Goal: Task Accomplishment & Management: Manage account settings

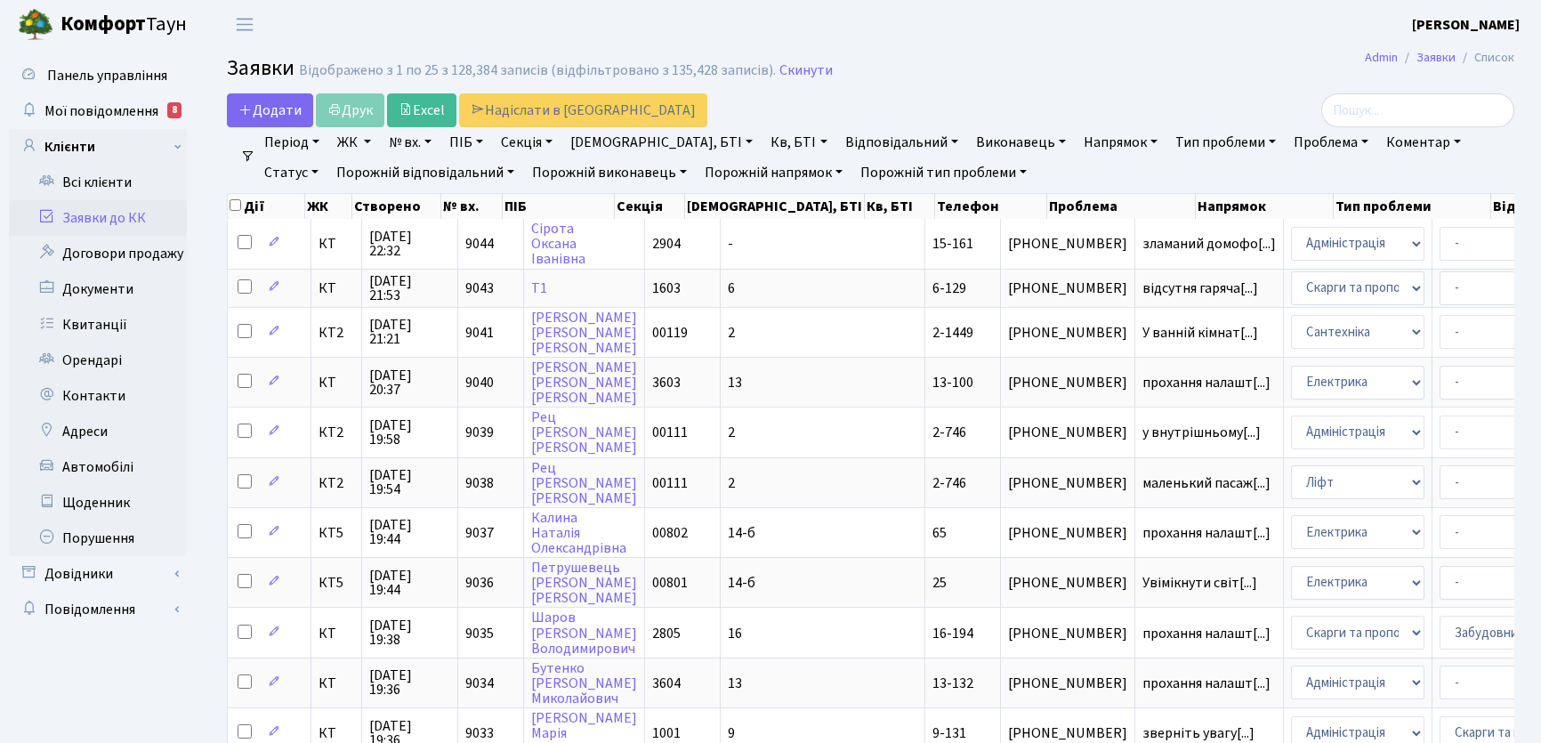
select select "25"
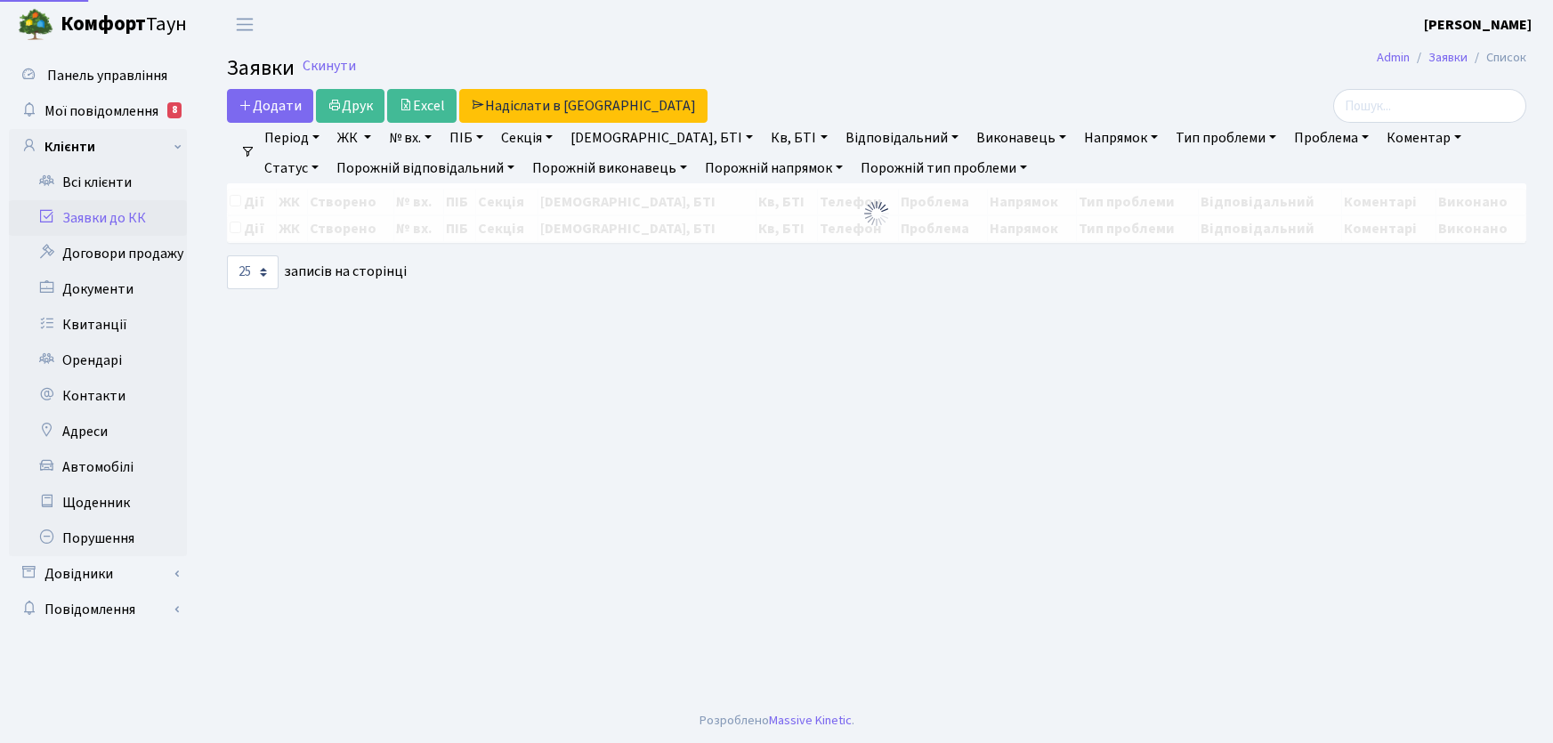
select select "25"
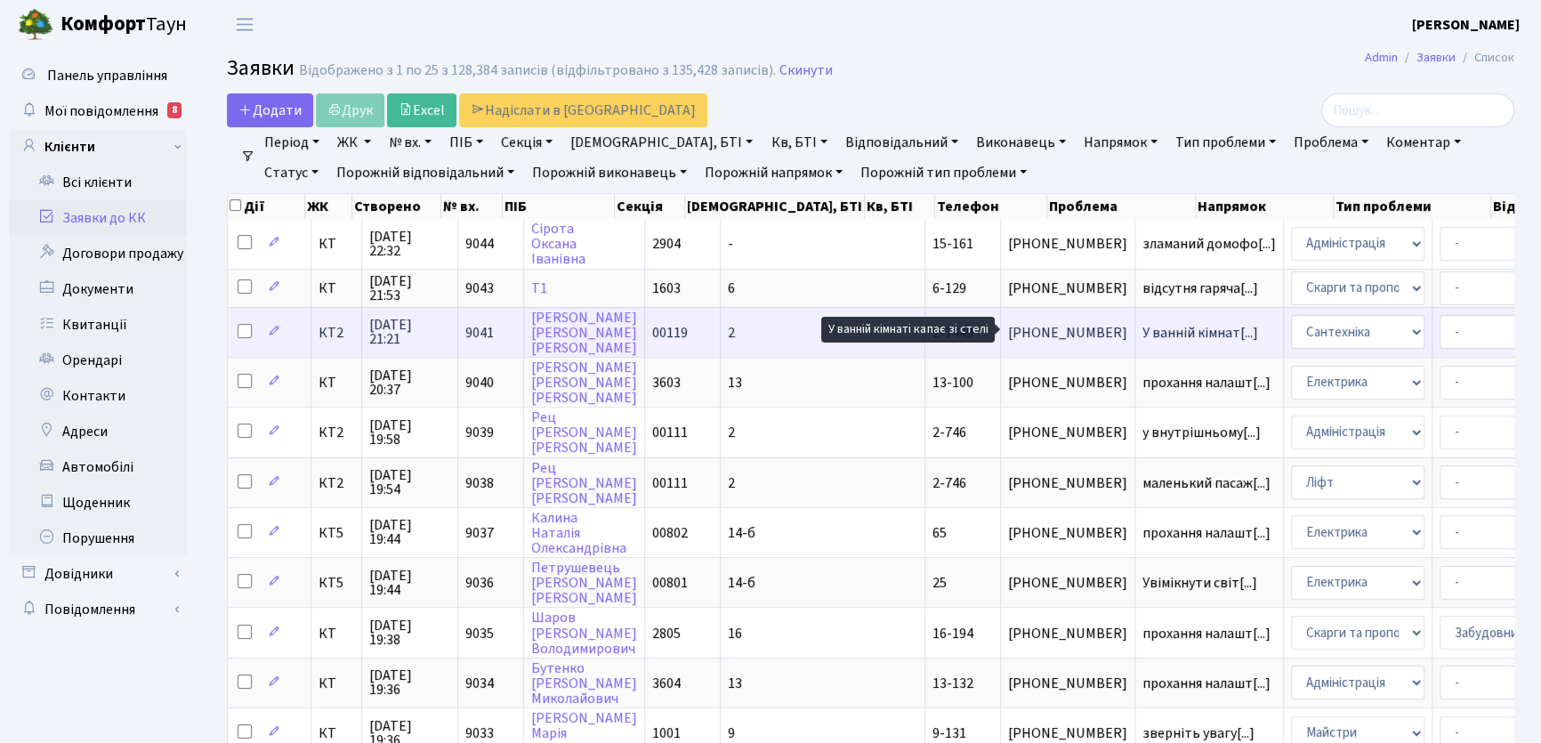
click at [1143, 335] on span "У ванній кімнат[...]" at bounding box center [1201, 333] width 116 height 20
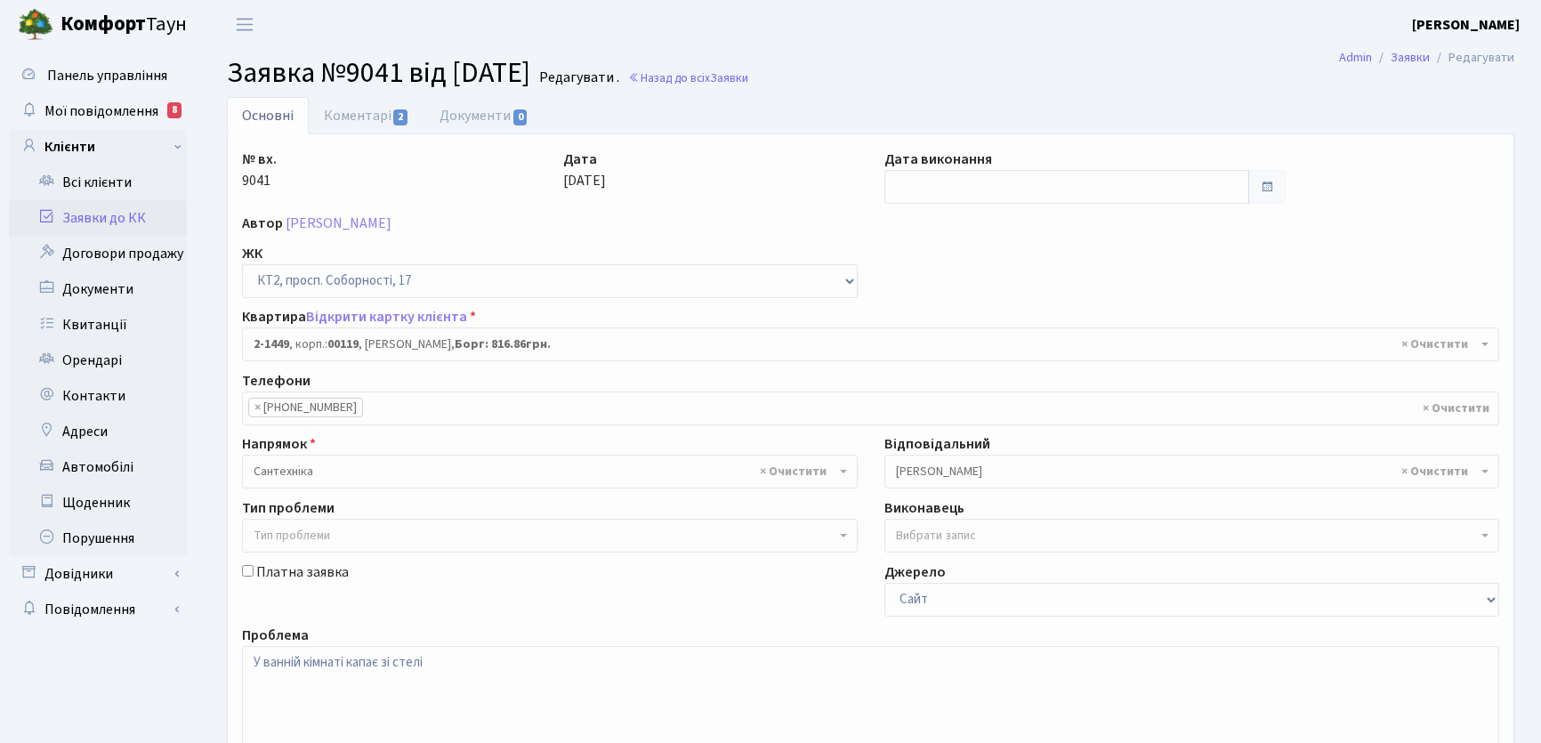
select select "13064"
click at [345, 114] on link "Коментарі 2" at bounding box center [367, 115] width 116 height 36
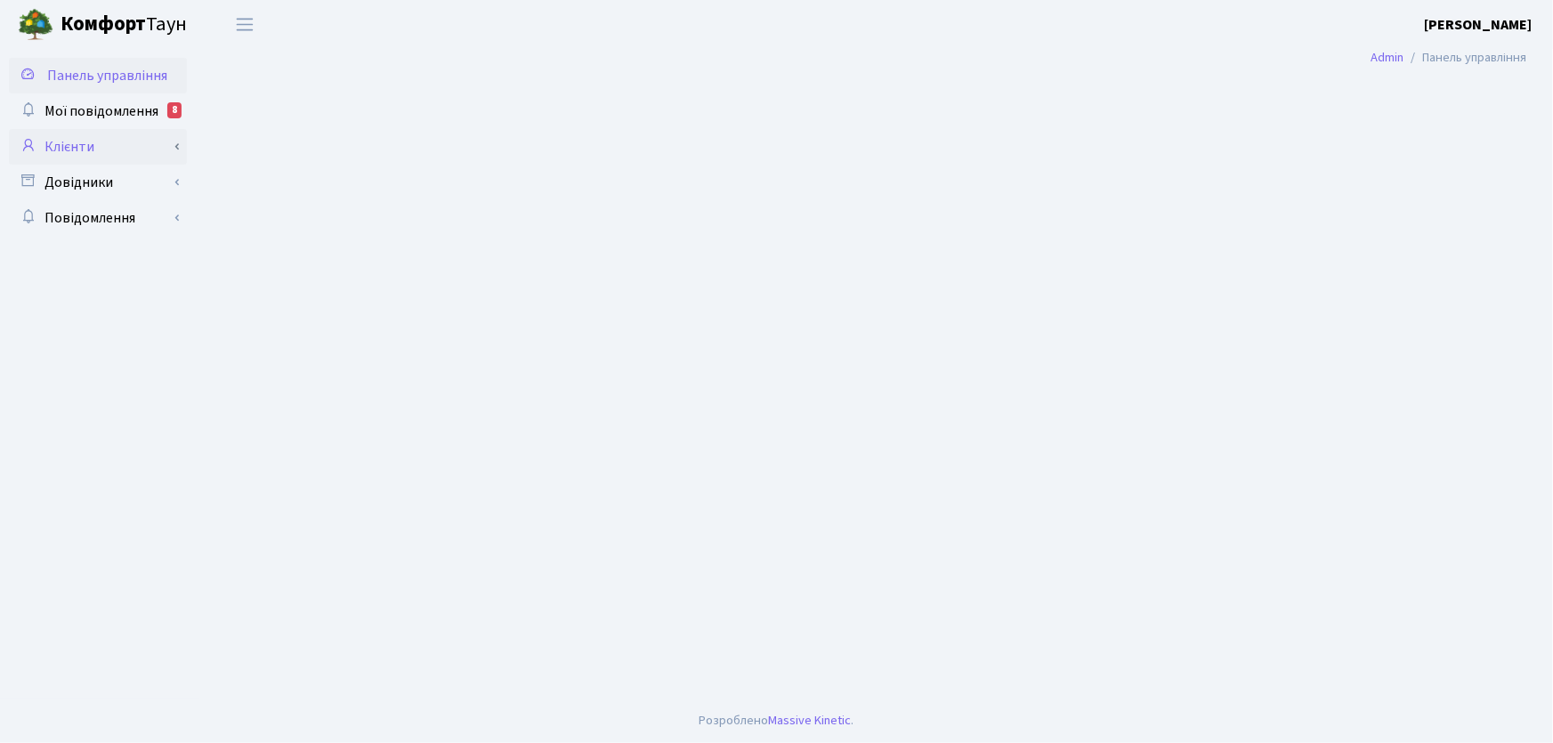
click at [53, 146] on link "Клієнти" at bounding box center [98, 147] width 178 height 36
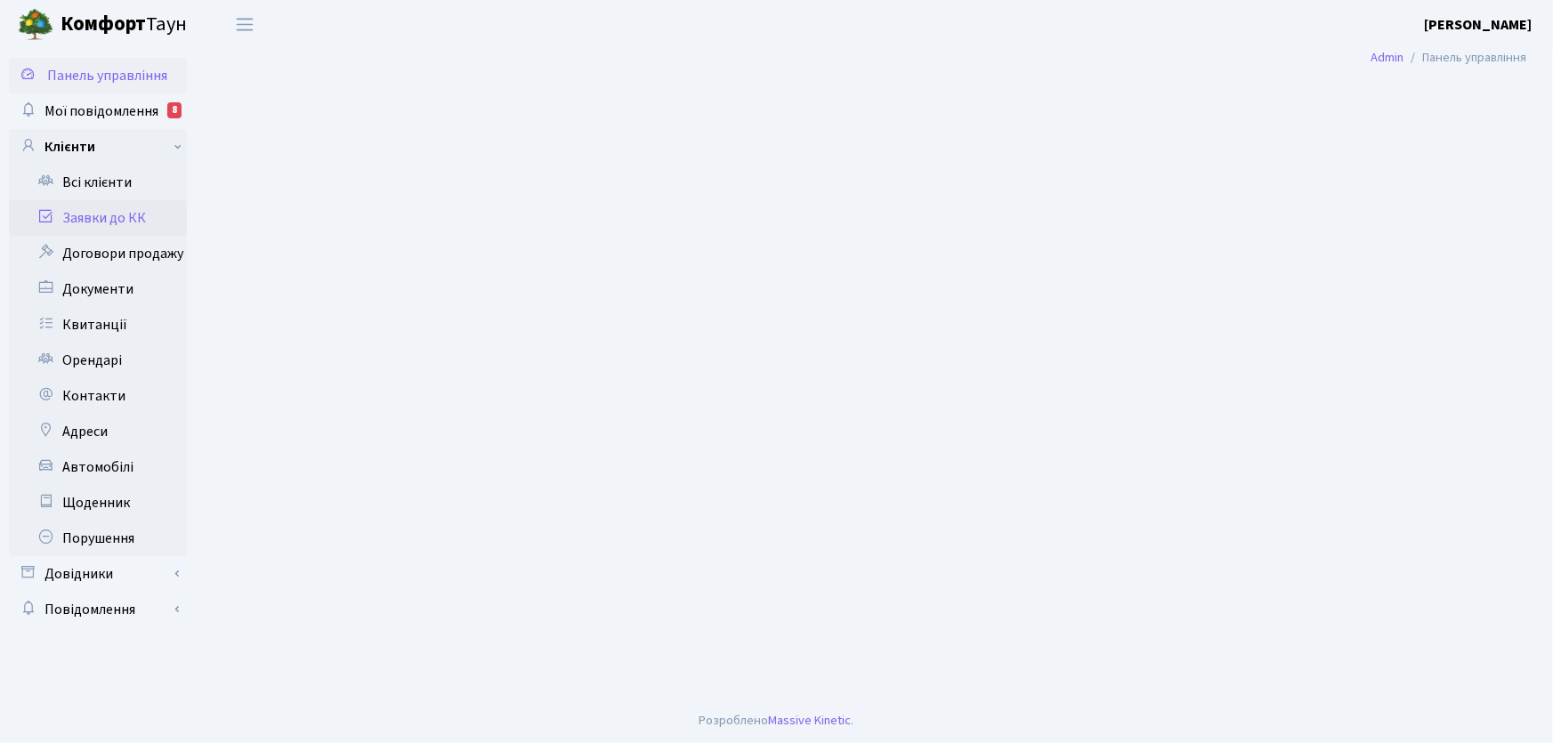
click at [95, 218] on link "Заявки до КК" at bounding box center [98, 218] width 178 height 36
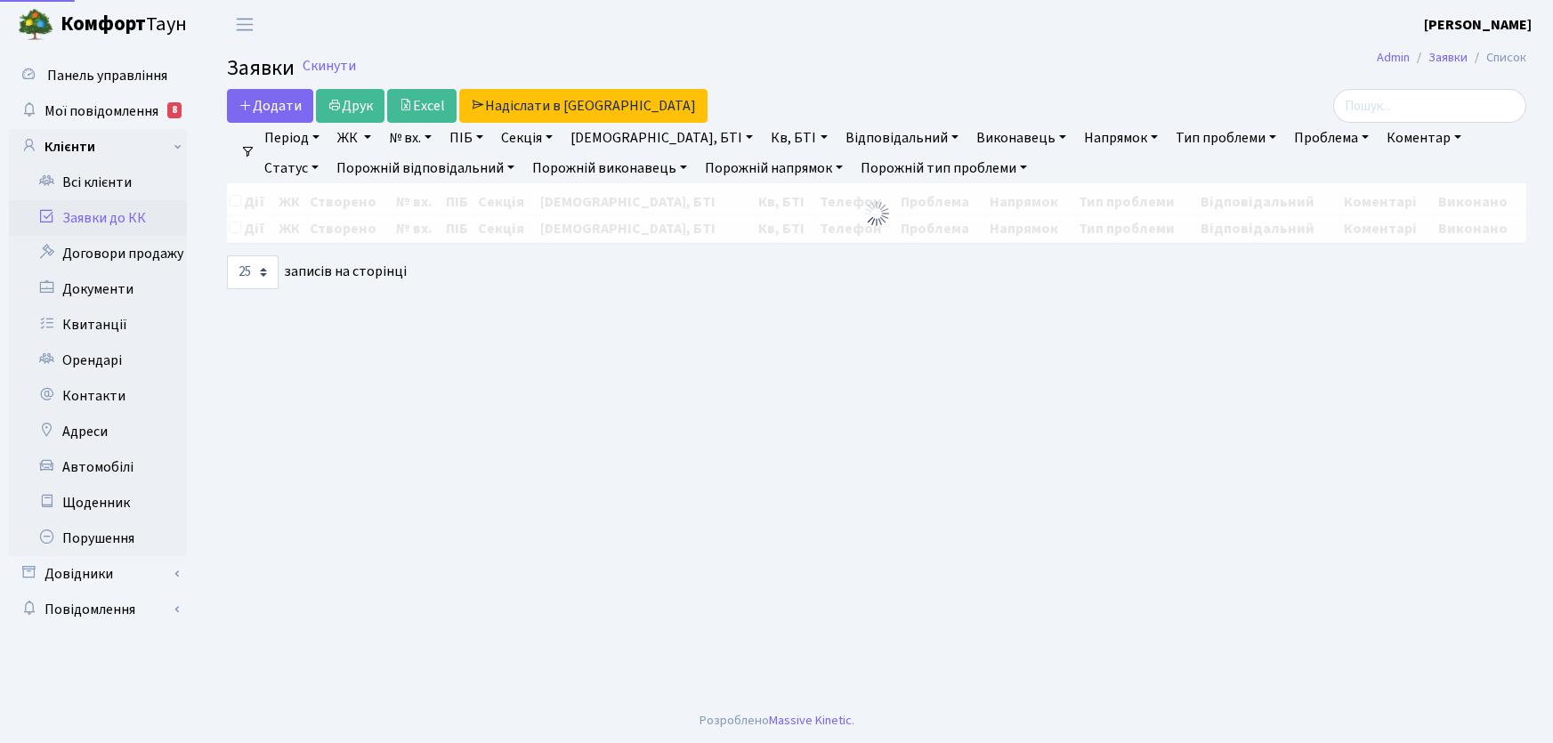
select select "25"
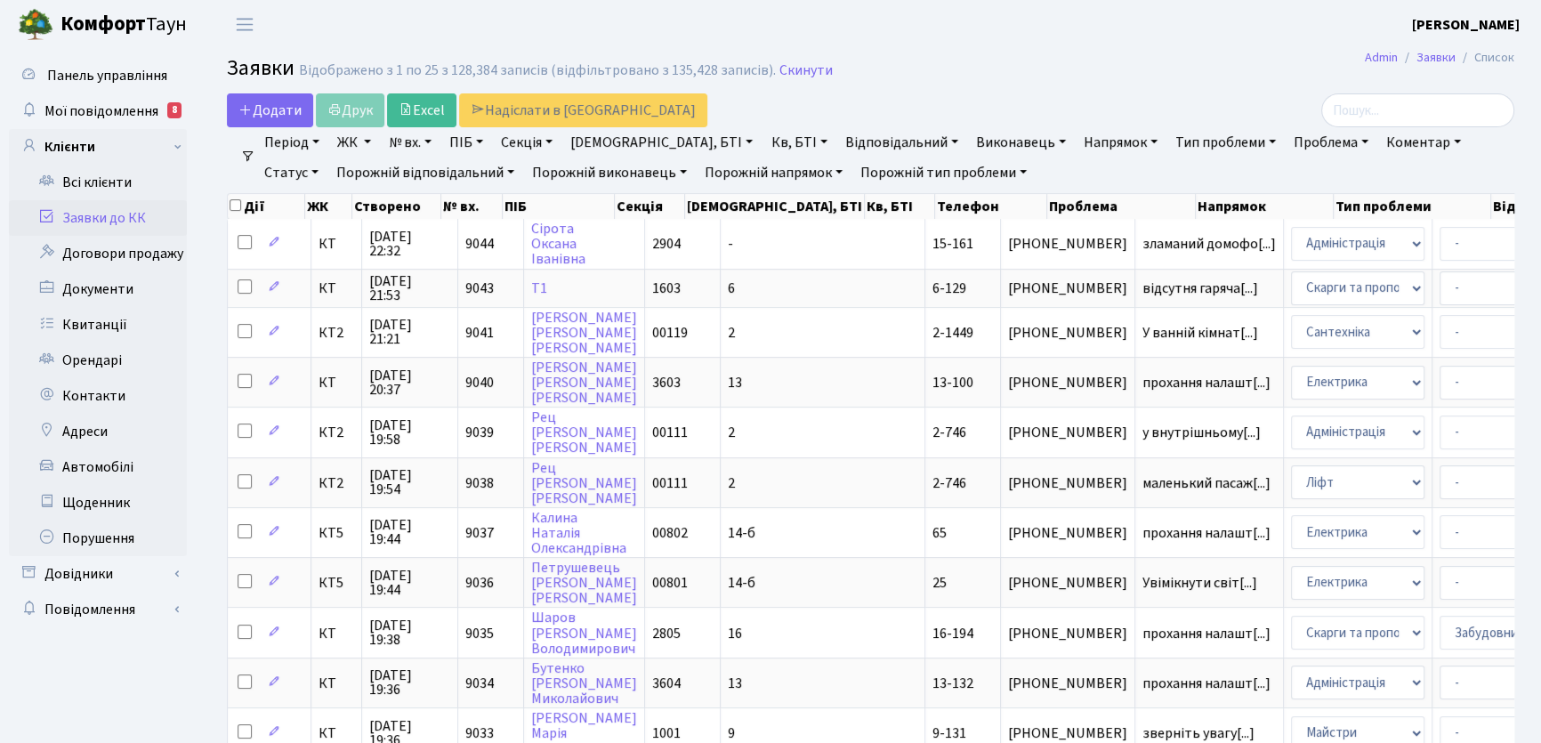
click at [326, 158] on link "Статус" at bounding box center [291, 173] width 69 height 30
drag, startPoint x: 1422, startPoint y: 250, endPoint x: 1400, endPoint y: 235, distance: 26.9
click at [399, 267] on link "Не виконано" at bounding box center [328, 281] width 141 height 28
click at [1077, 142] on link "Напрямок" at bounding box center [1121, 142] width 88 height 30
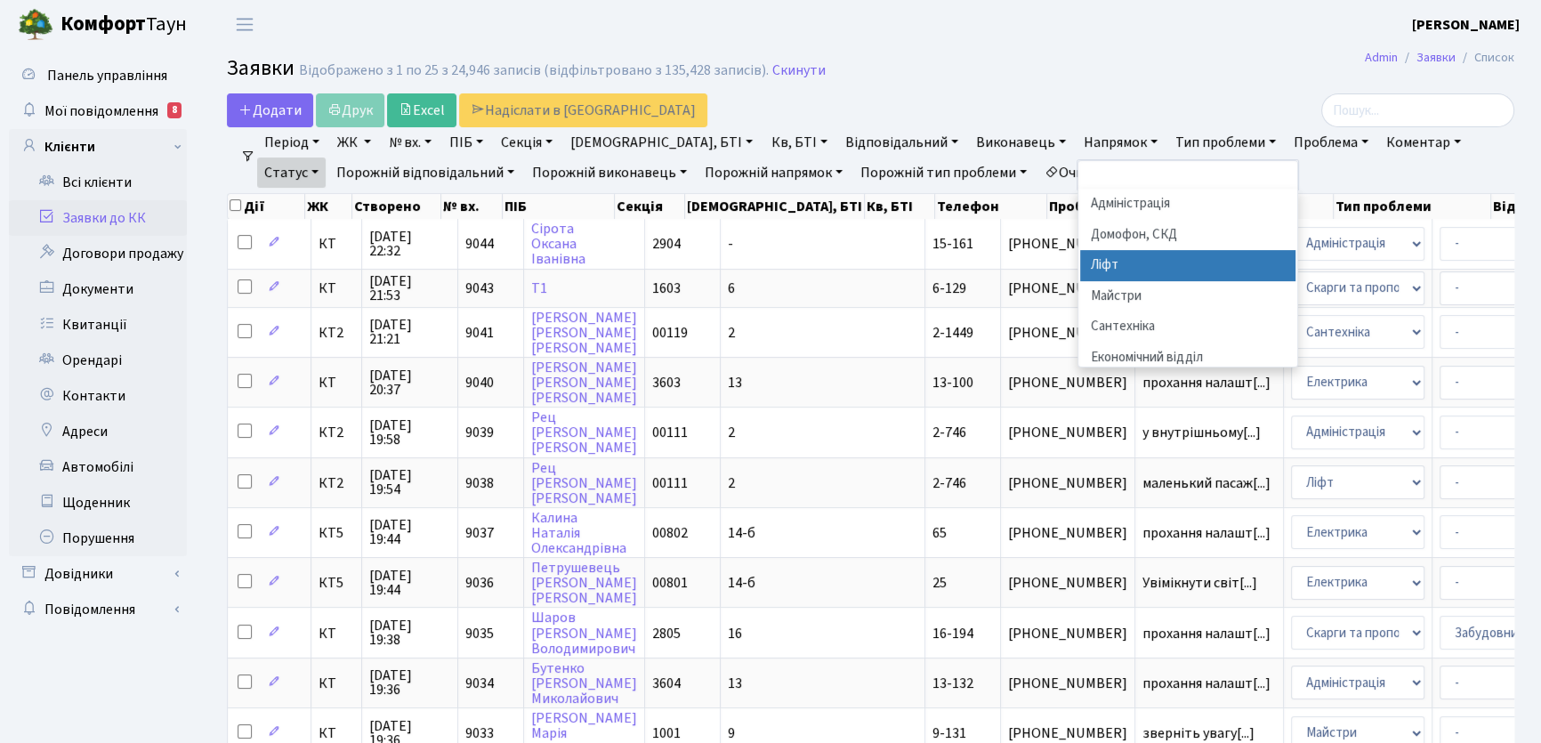
click at [1080, 260] on li "Ліфт" at bounding box center [1187, 265] width 215 height 31
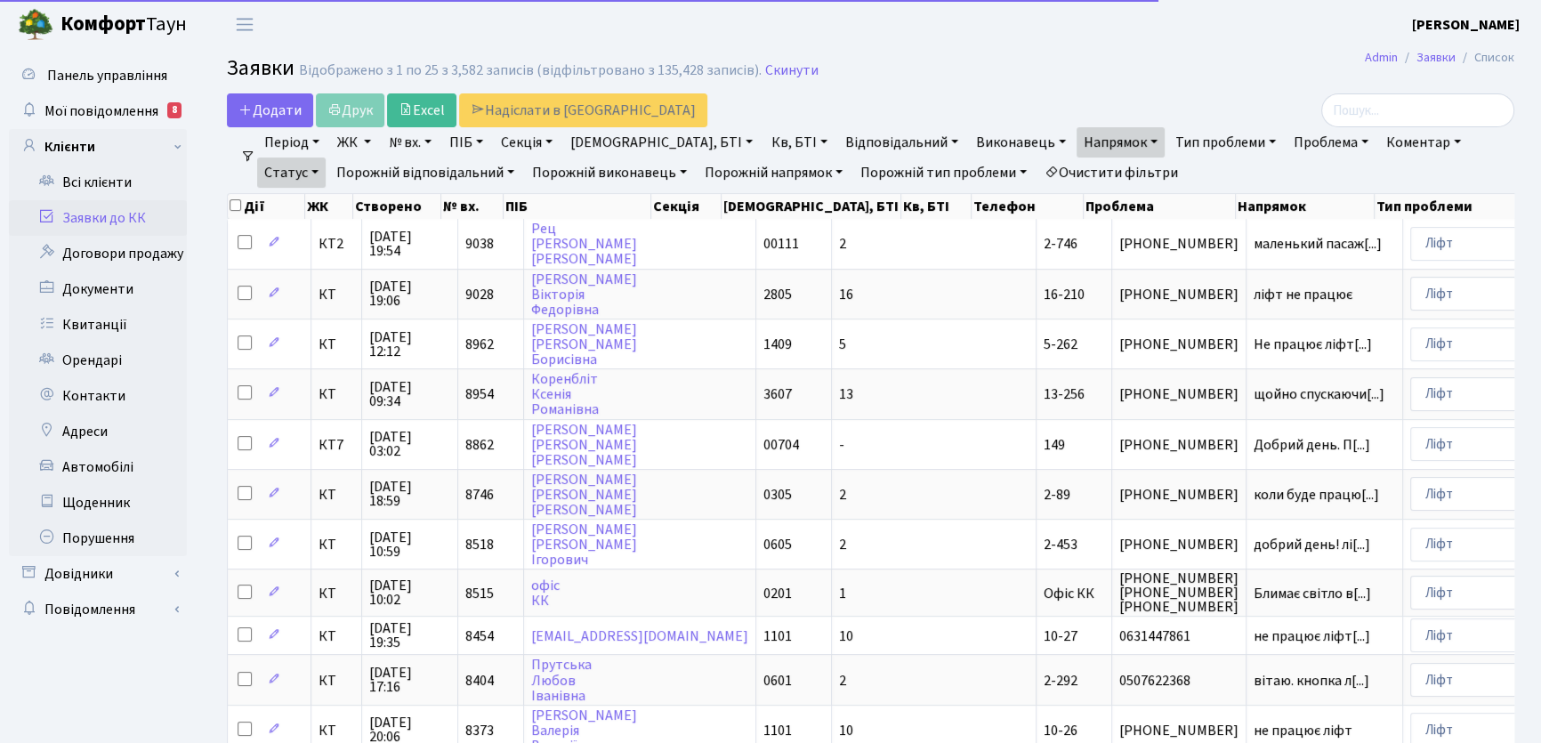
click at [318, 142] on link "Період" at bounding box center [291, 142] width 69 height 30
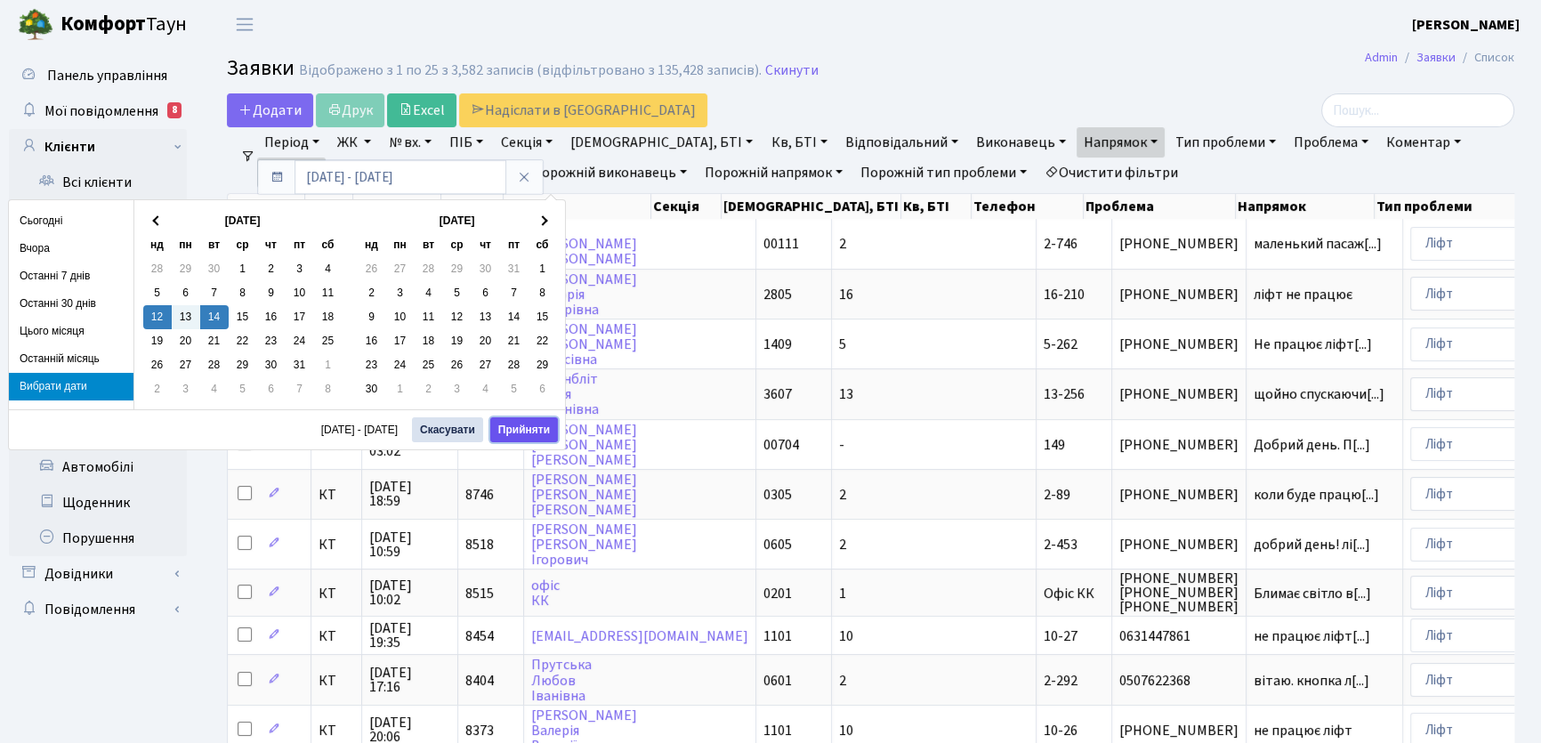
click at [524, 428] on button "Прийняти" at bounding box center [524, 429] width 68 height 25
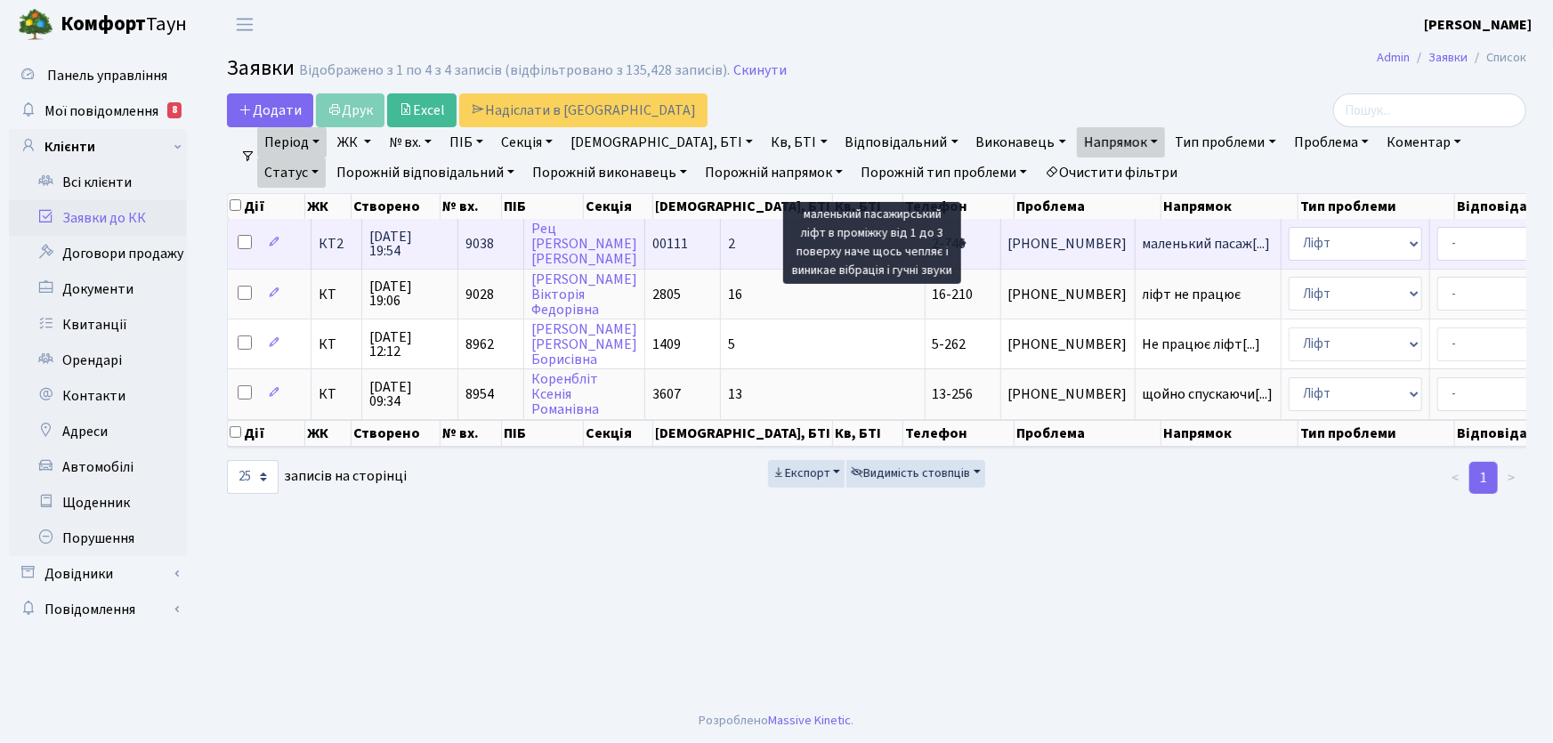
click at [1143, 246] on span "маленький пасаж[...]" at bounding box center [1207, 244] width 128 height 20
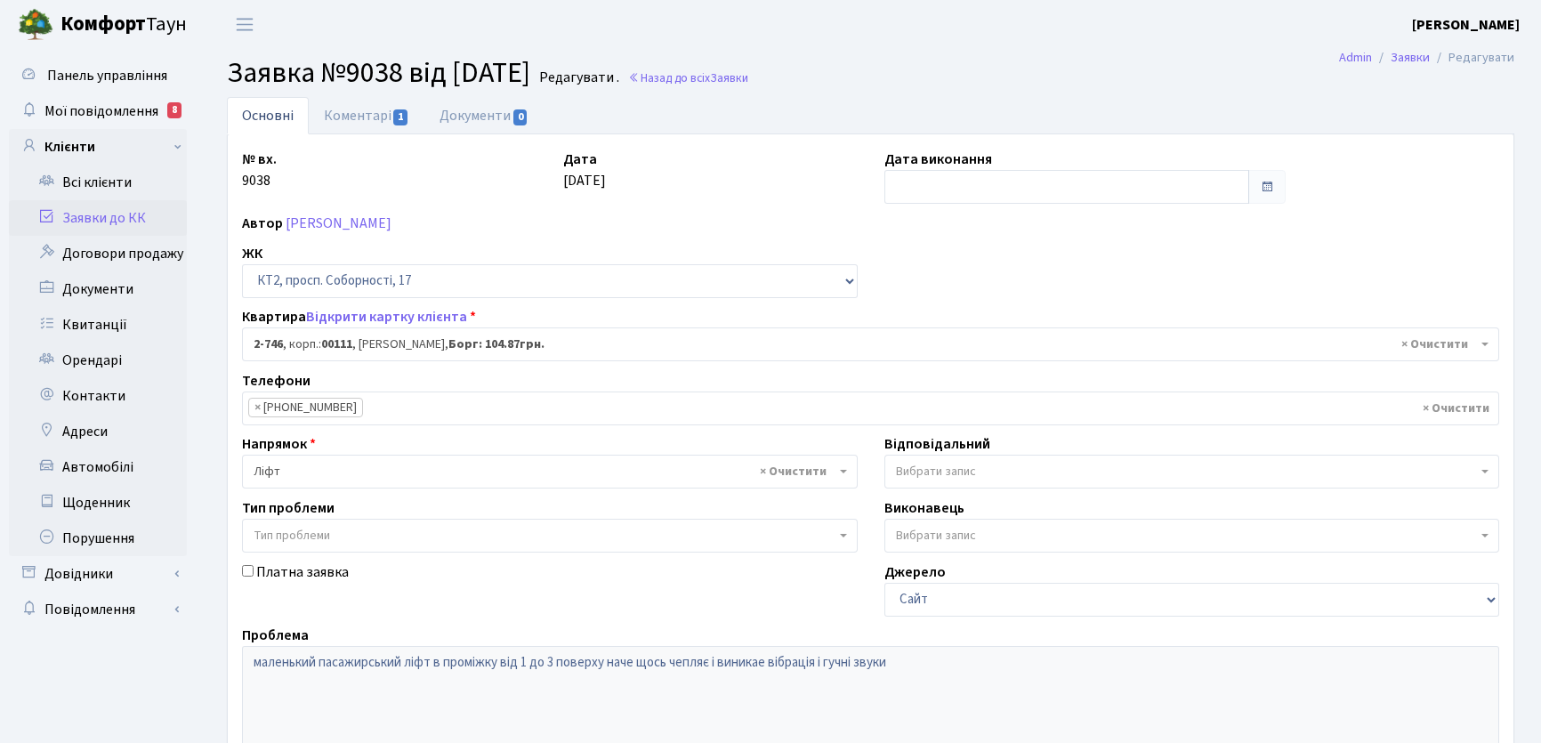
select select "15798"
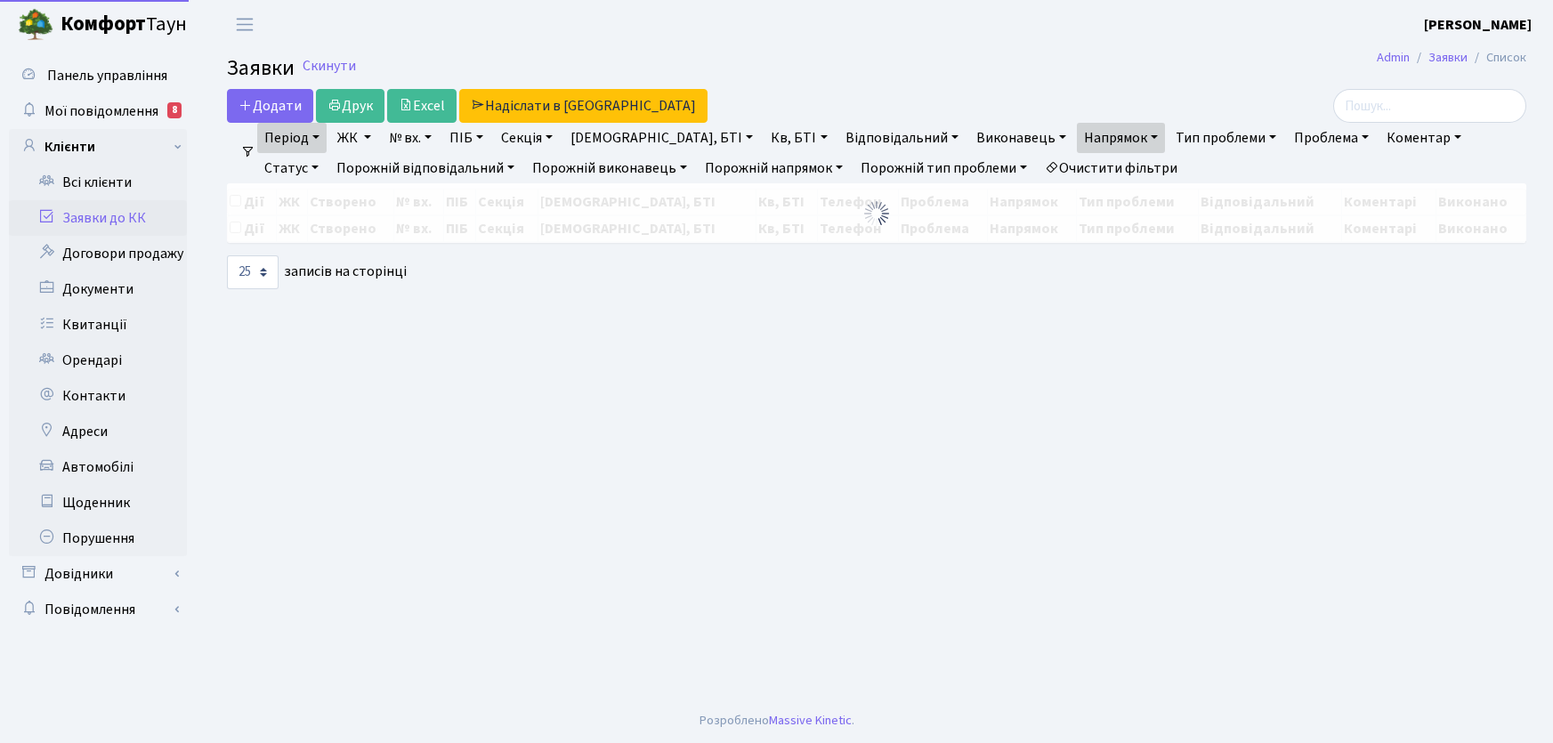
select select "25"
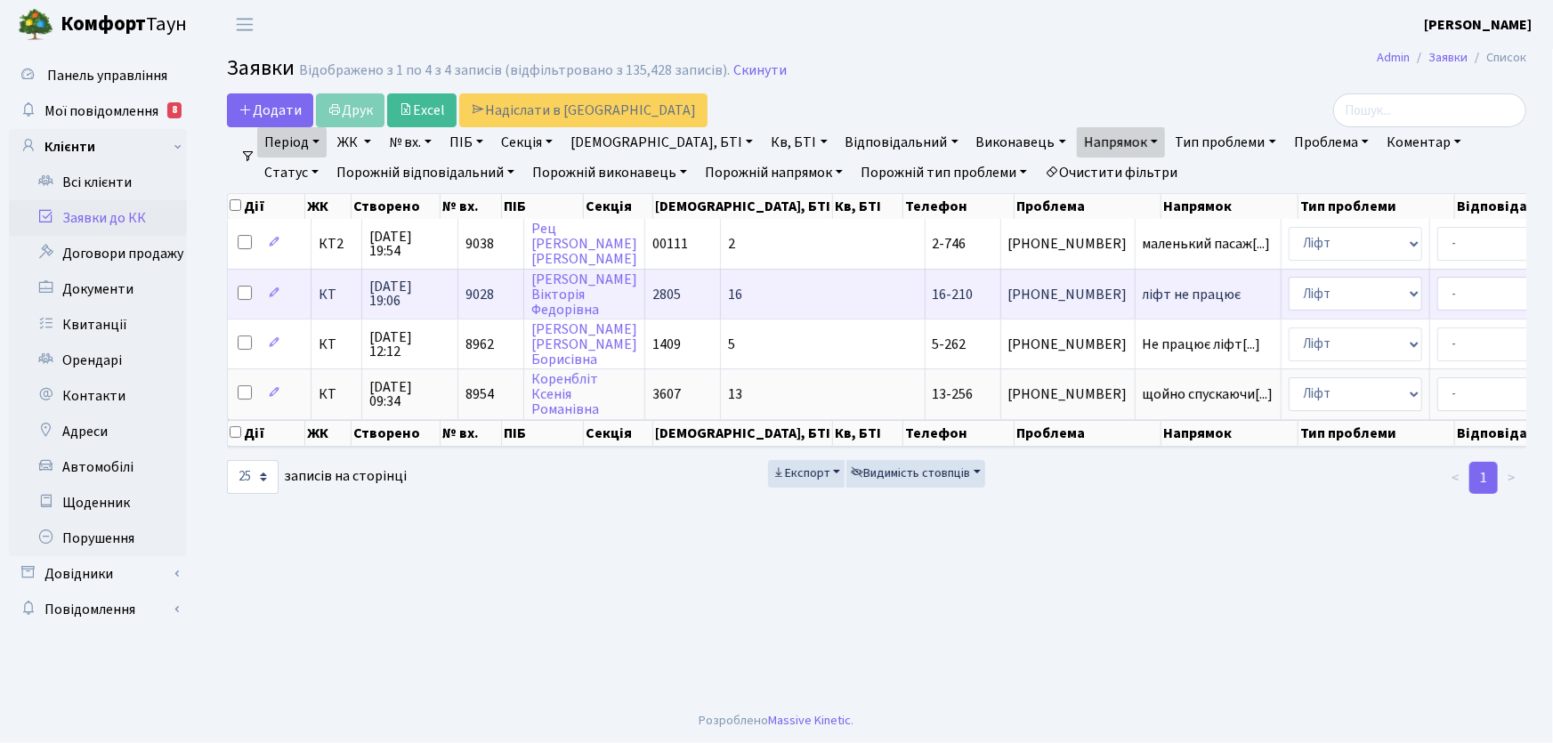
click at [1143, 292] on span "ліфт не працює" at bounding box center [1208, 294] width 131 height 14
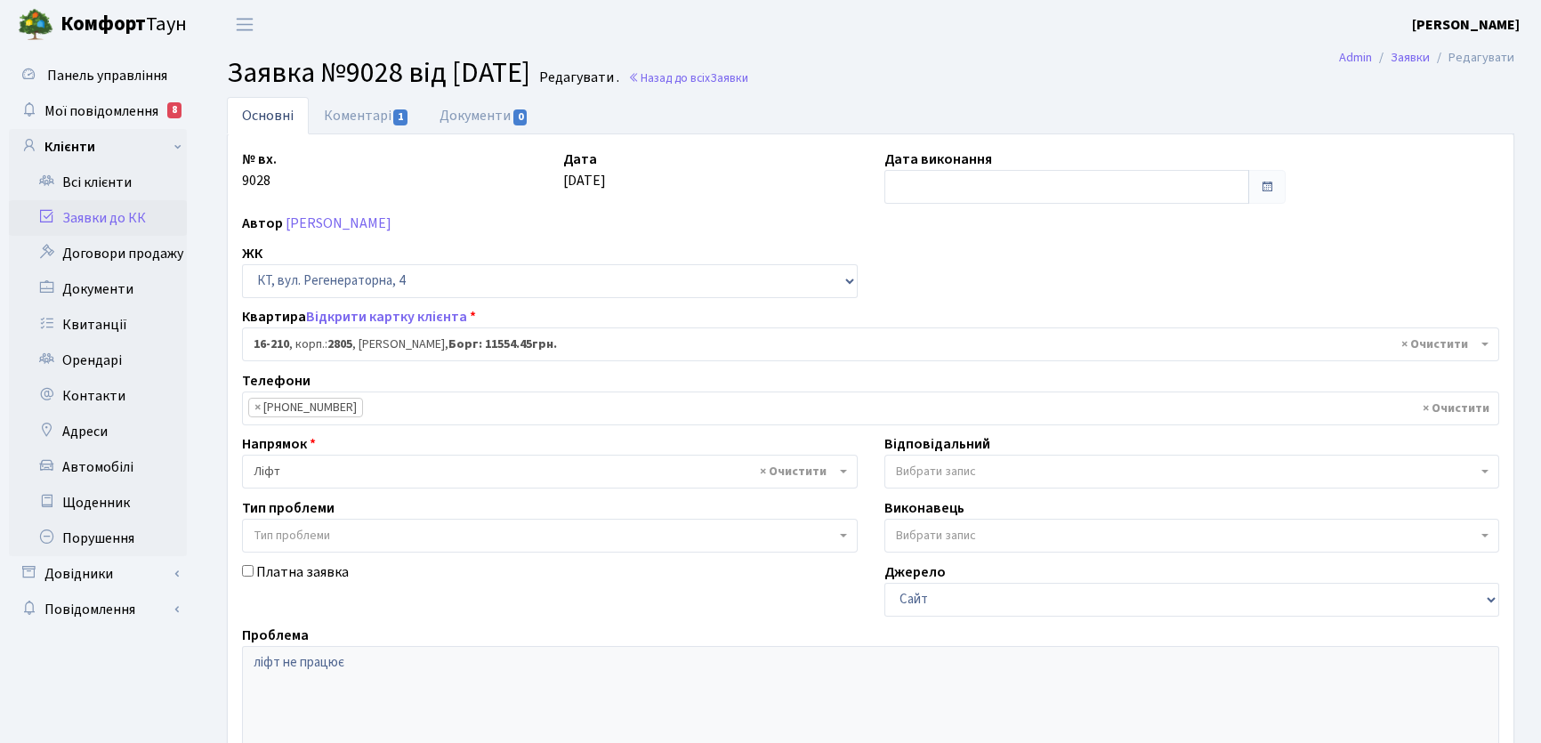
select select "8771"
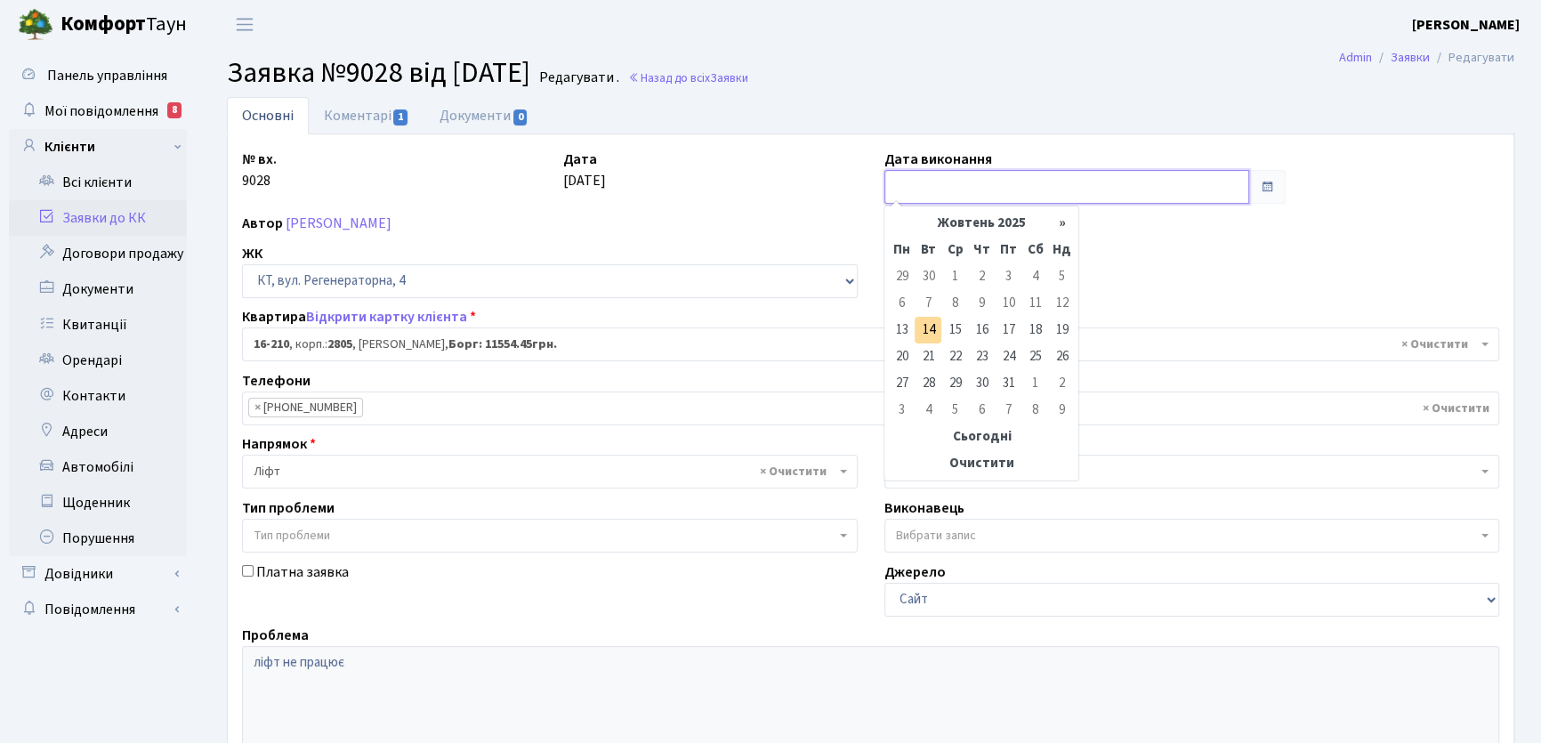
click at [914, 184] on input "text" at bounding box center [1067, 187] width 365 height 34
click at [898, 332] on td "13" at bounding box center [901, 330] width 27 height 27
type input "[DATE]"
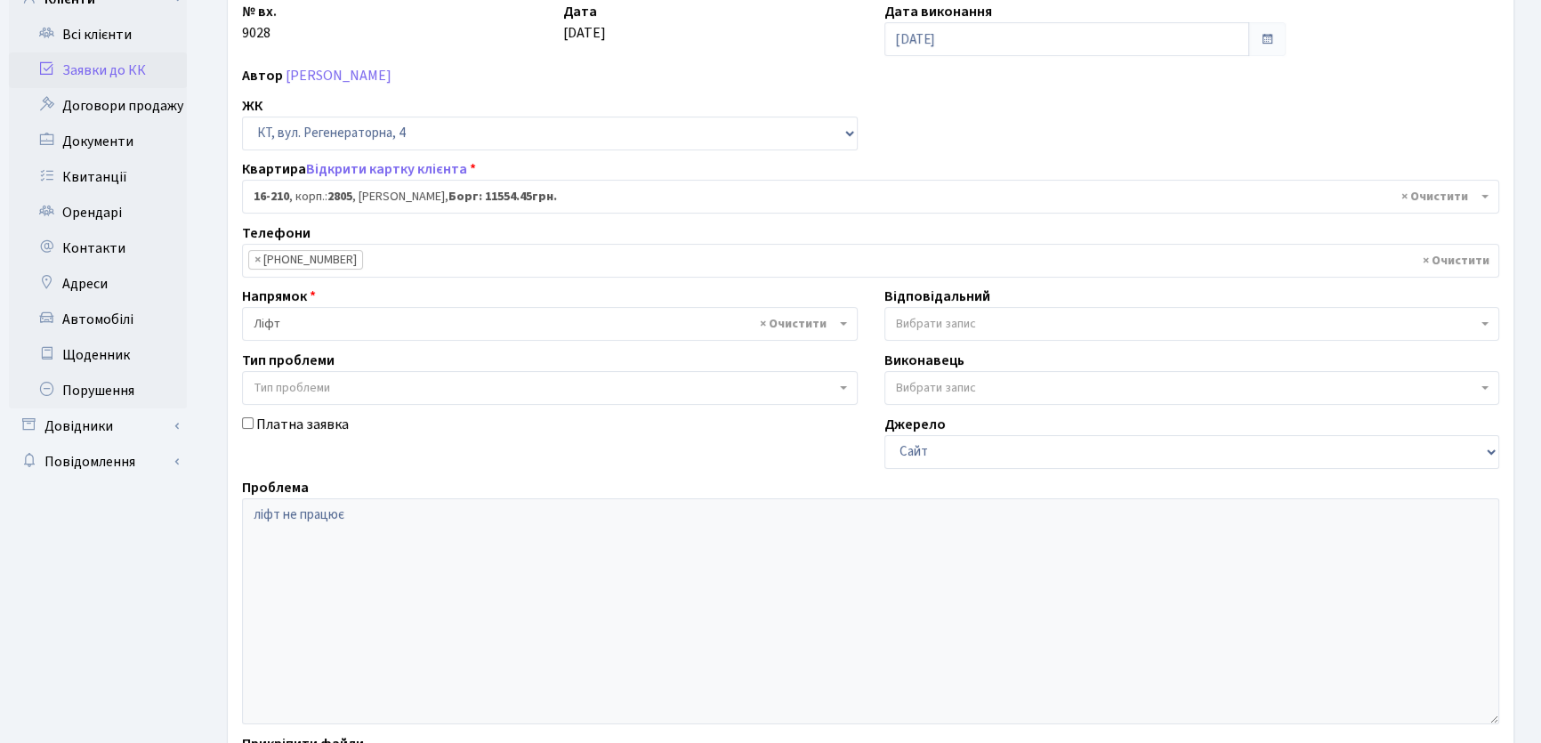
scroll to position [316, 0]
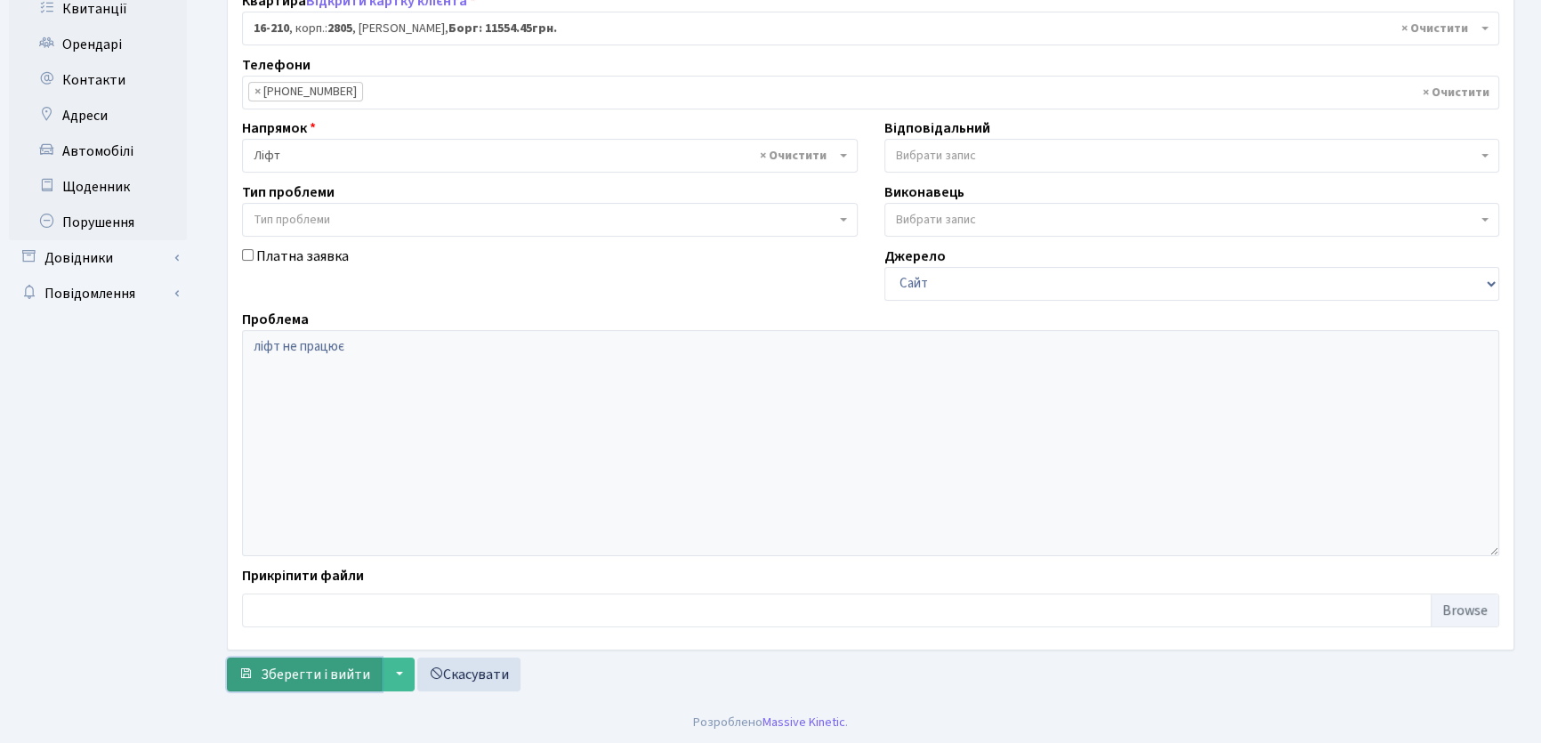
click at [303, 672] on span "Зберегти і вийти" at bounding box center [315, 675] width 109 height 20
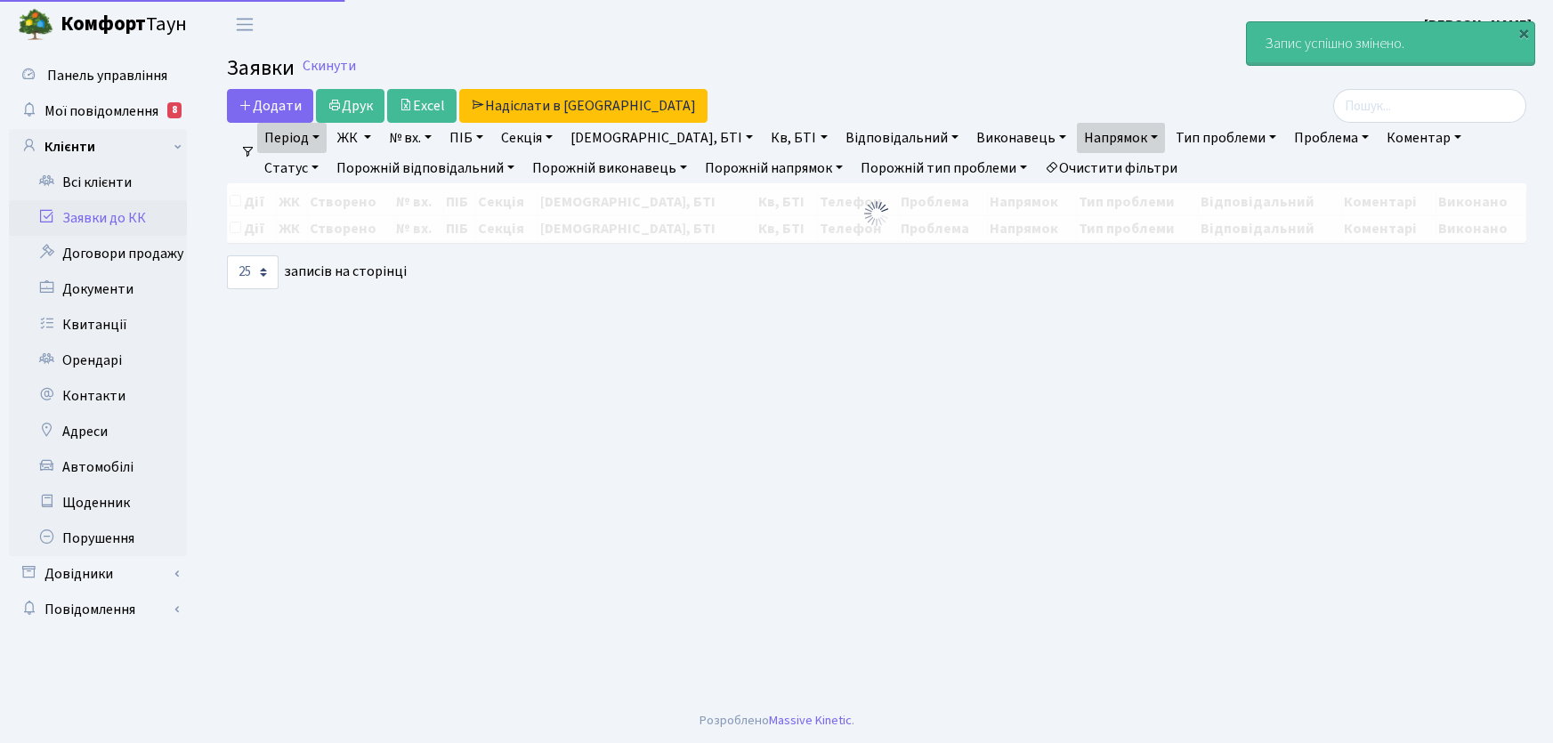
select select "25"
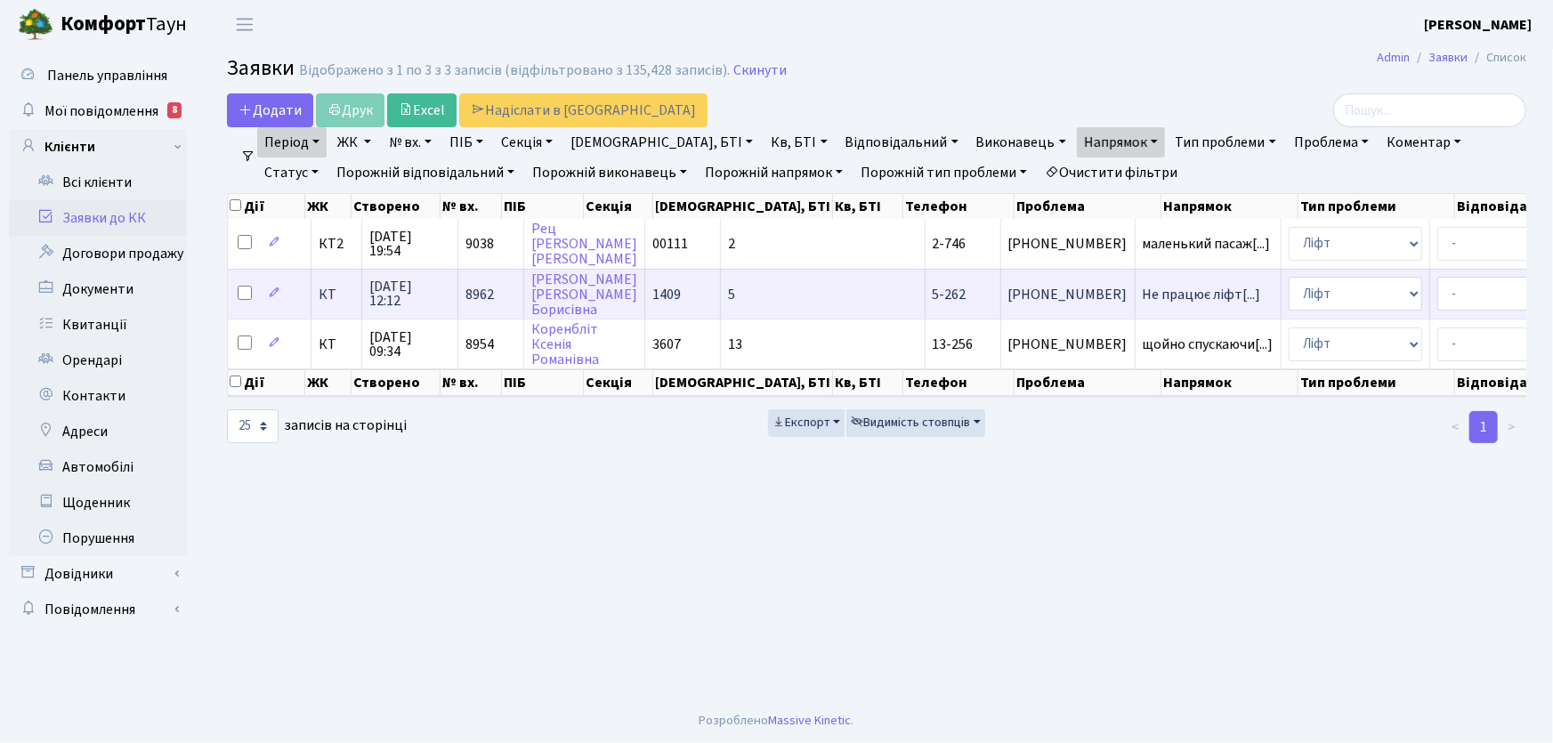
click at [933, 293] on span "5-262" at bounding box center [950, 295] width 34 height 20
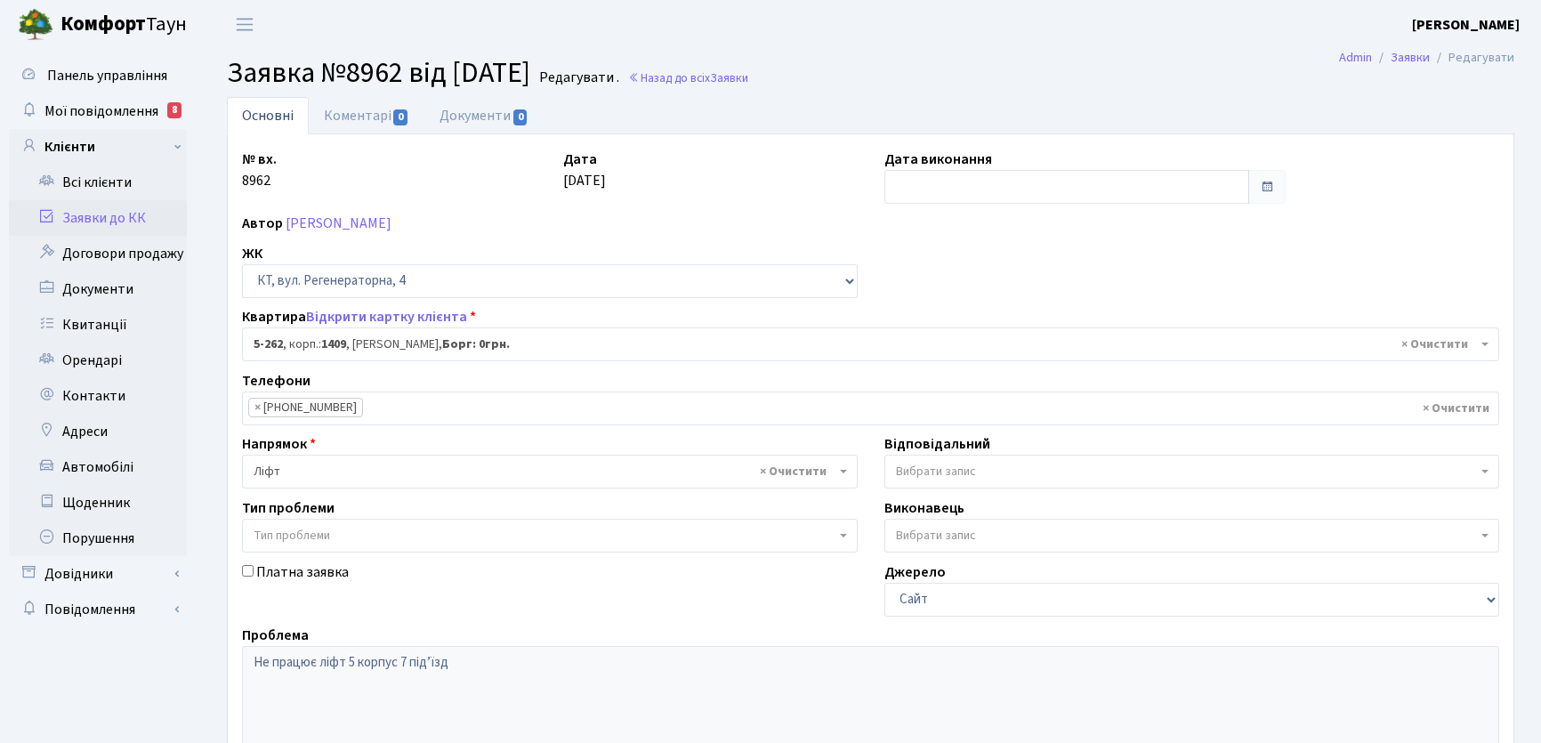
select select "2273"
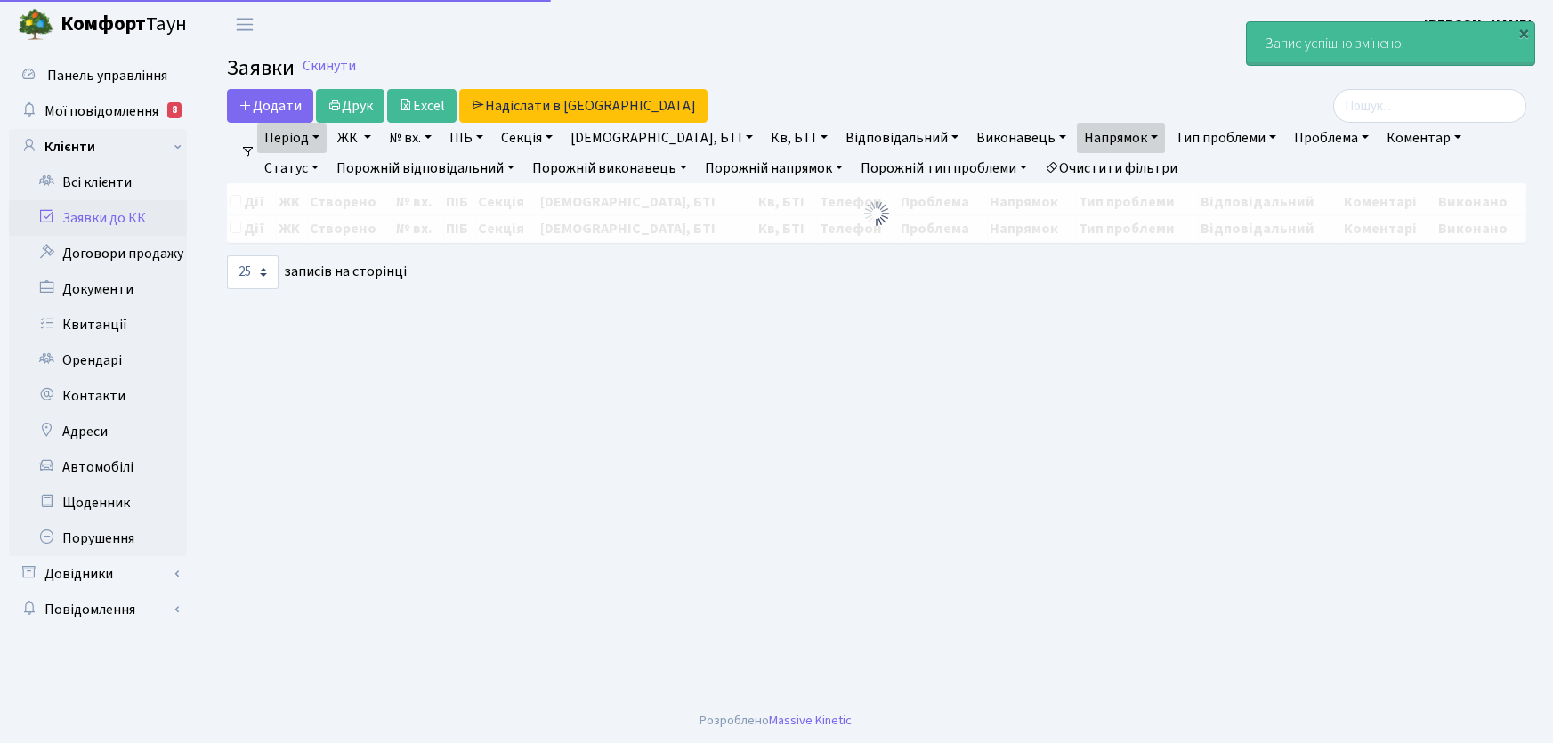
select select "25"
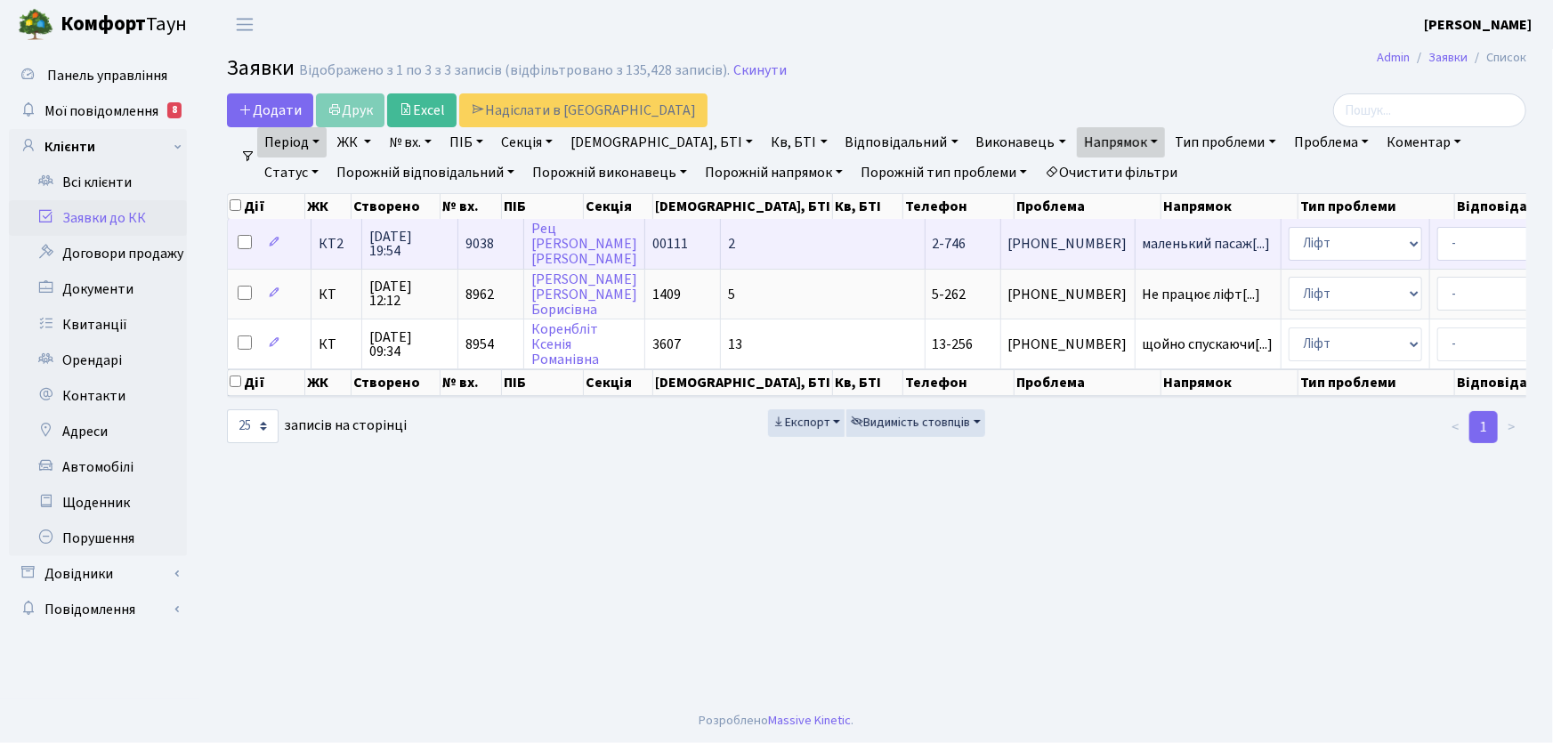
click at [933, 246] on span "2-746" at bounding box center [950, 244] width 34 height 20
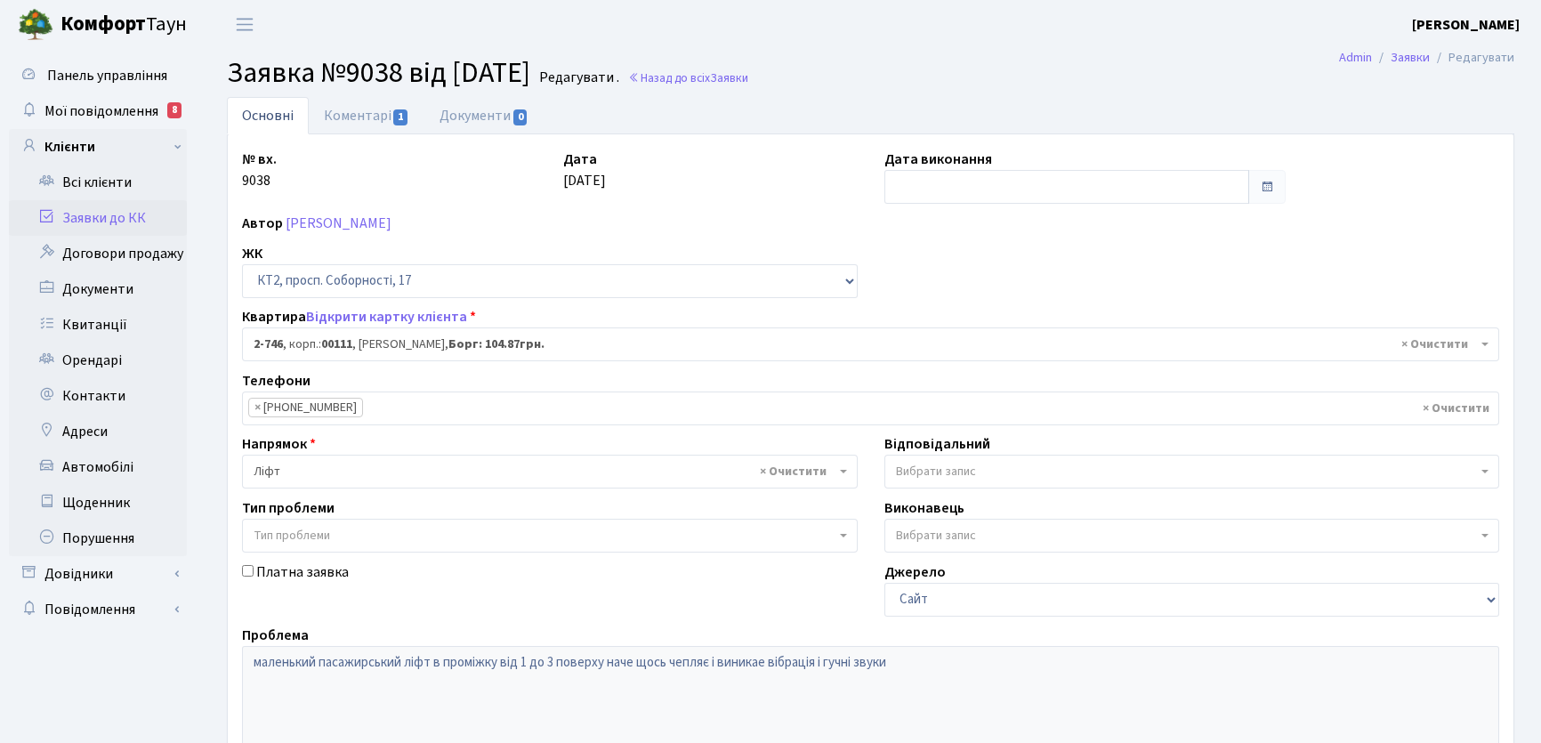
select select "15798"
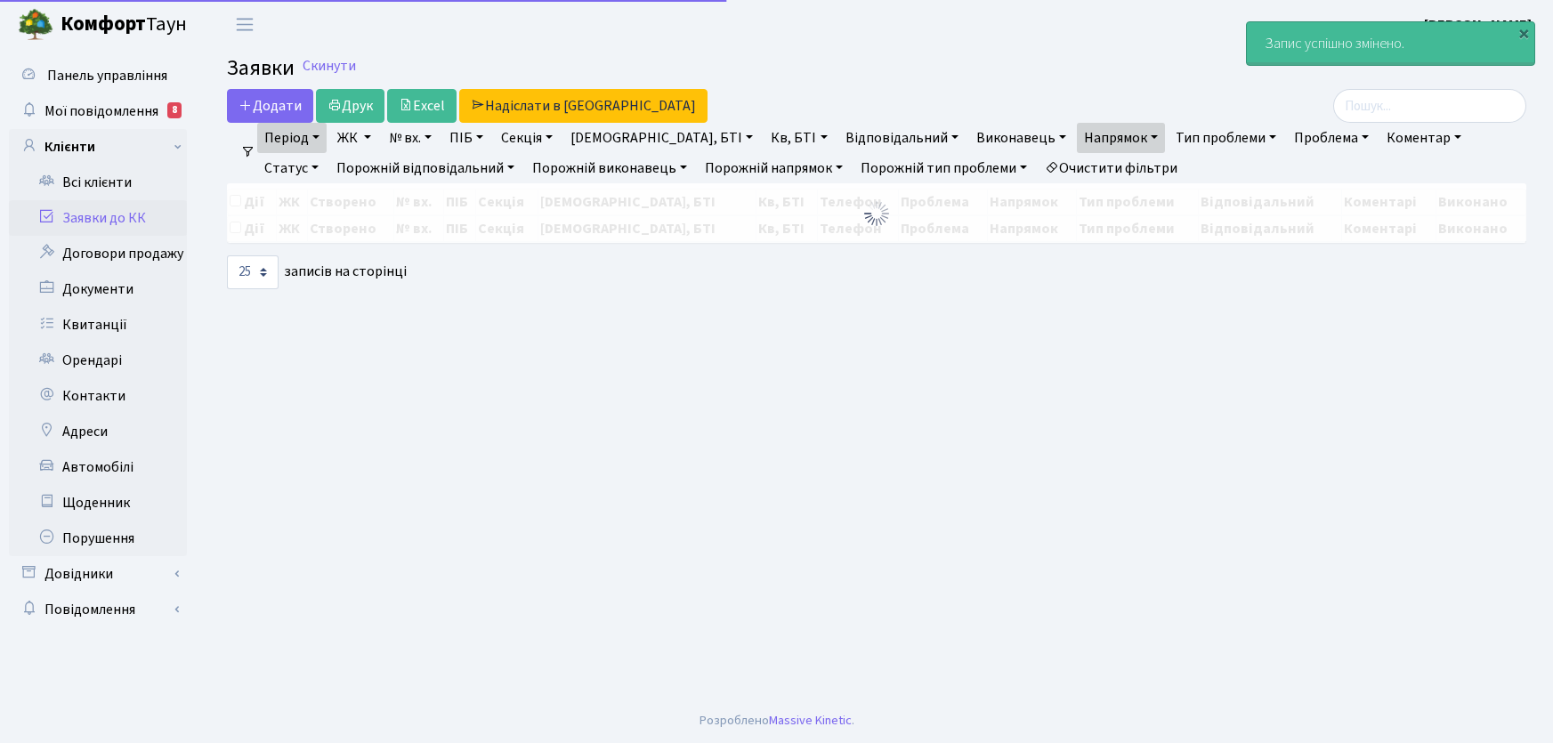
select select "25"
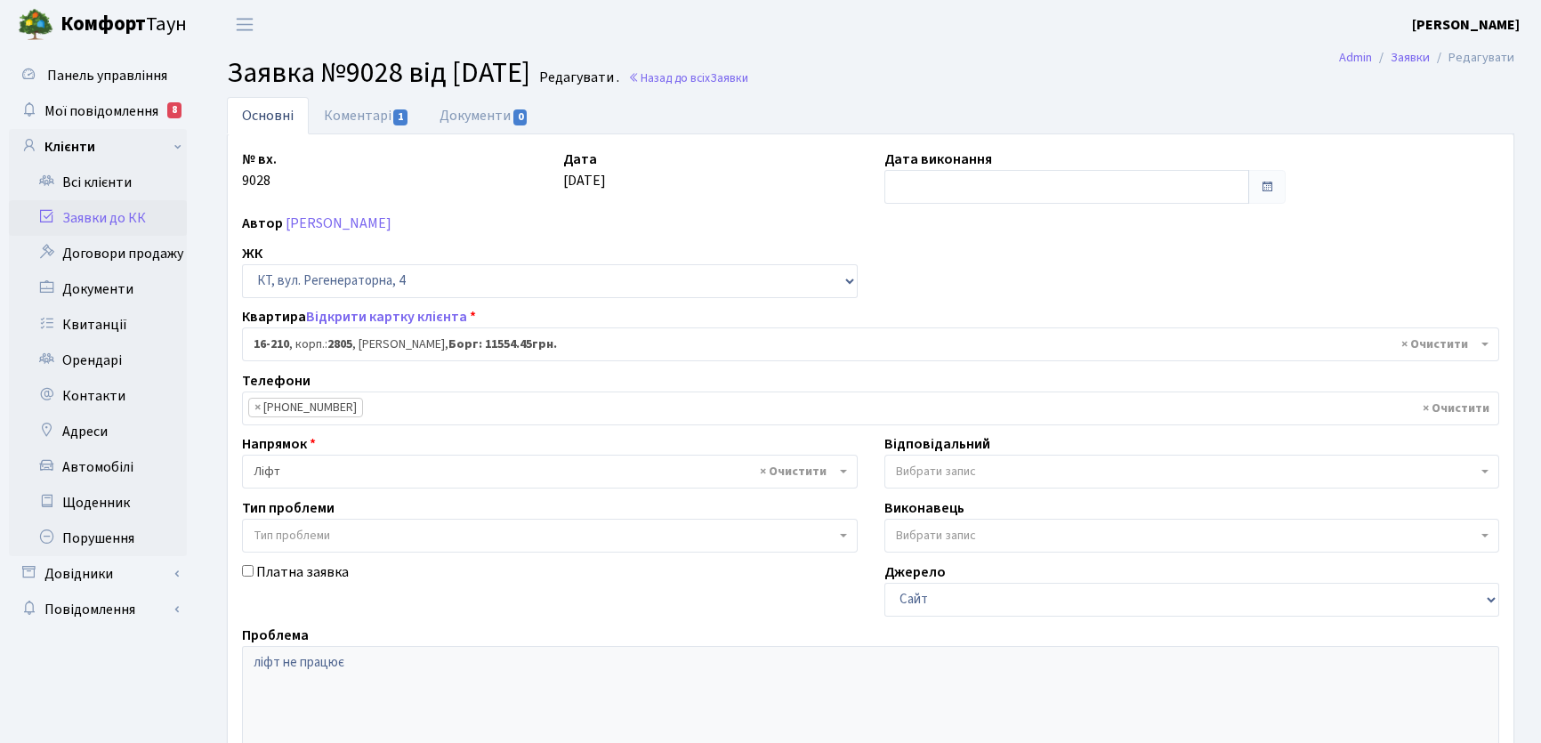
select select "8771"
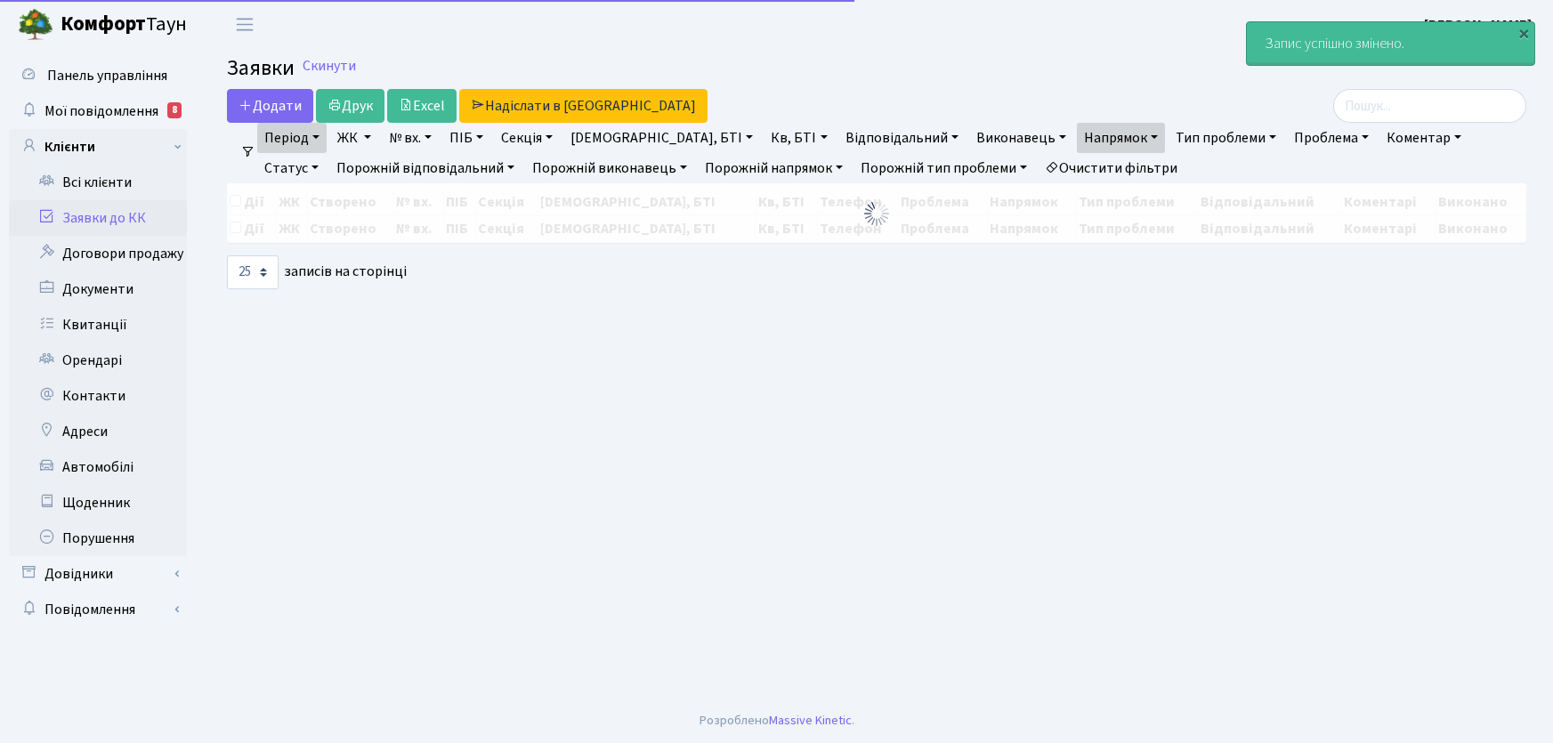
select select "25"
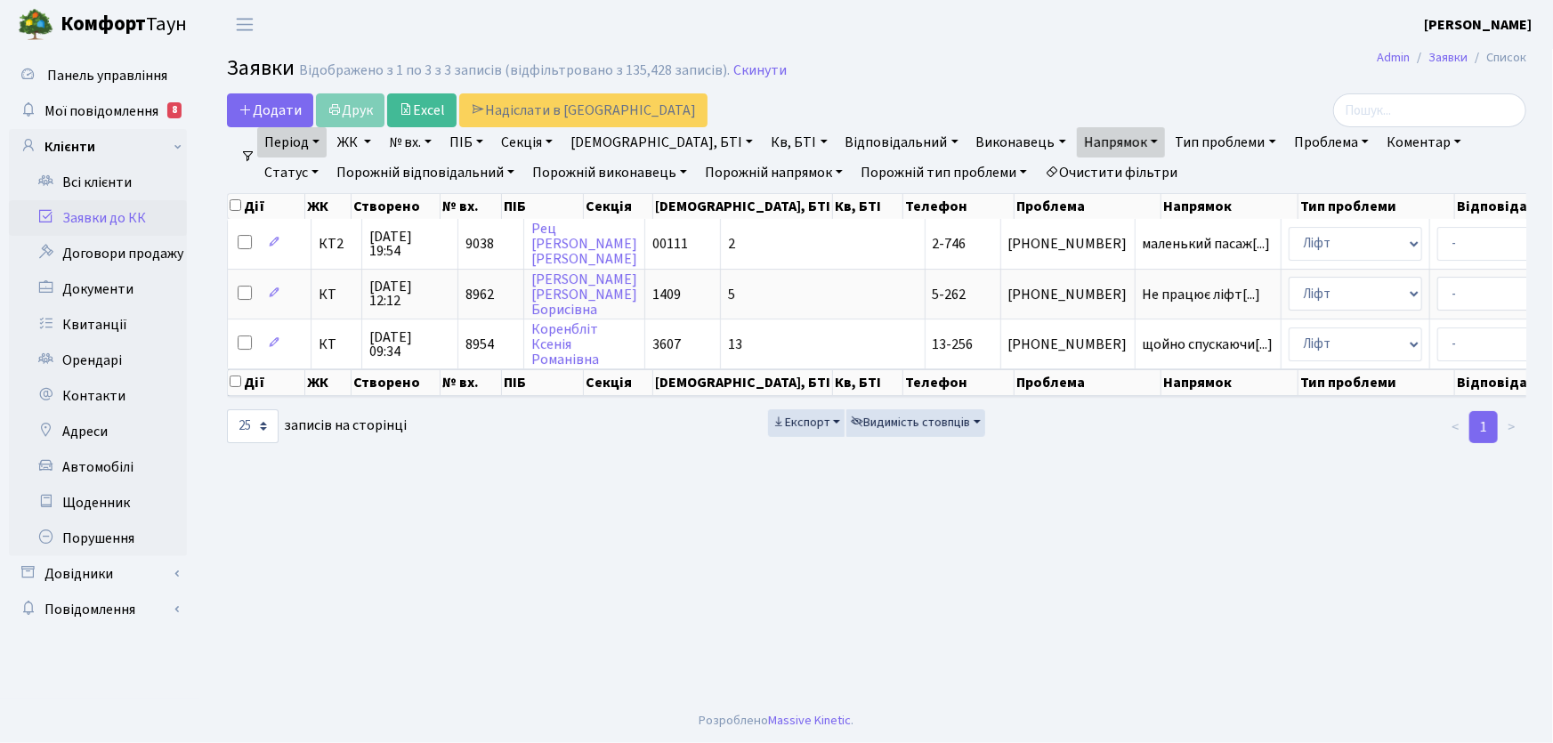
click at [1045, 175] on link "Очистити фільтри" at bounding box center [1111, 173] width 147 height 30
